Goal: Task Accomplishment & Management: Use online tool/utility

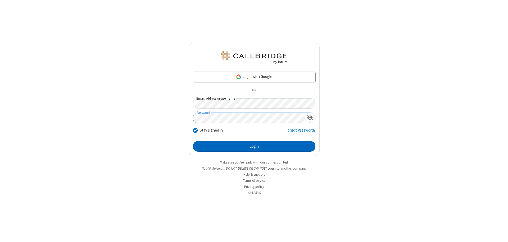
click at [254, 146] on button "Login" at bounding box center [254, 146] width 122 height 11
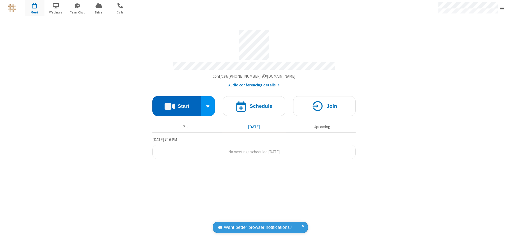
click at [177, 104] on button "Start" at bounding box center [176, 106] width 49 height 20
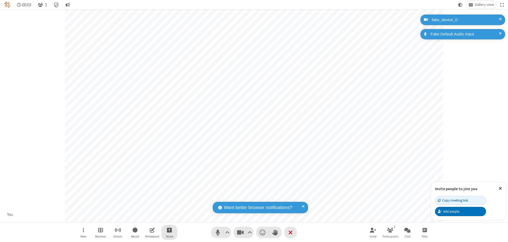
click at [169, 230] on span "Start sharing" at bounding box center [169, 230] width 5 height 7
click at [148, 217] on span "Share my screen" at bounding box center [148, 218] width 6 height 4
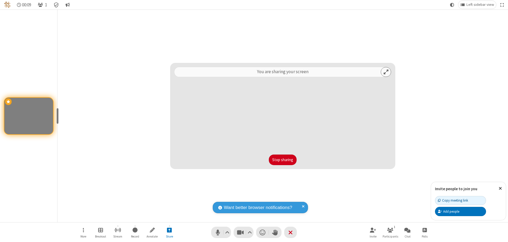
click at [282, 160] on button "Stop sharing" at bounding box center [283, 160] width 28 height 11
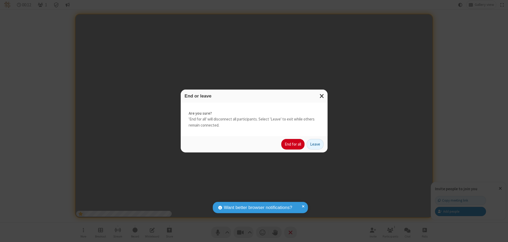
click at [293, 144] on button "End for all" at bounding box center [292, 144] width 23 height 11
